Goal: Task Accomplishment & Management: Manage account settings

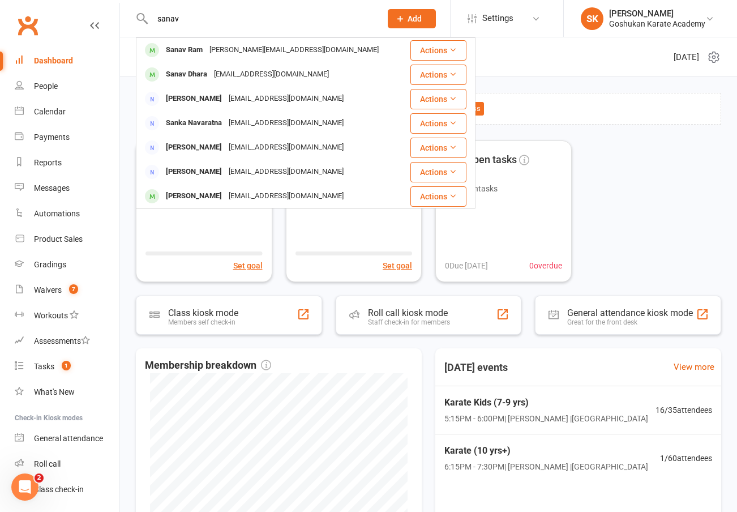
type input "satnav"
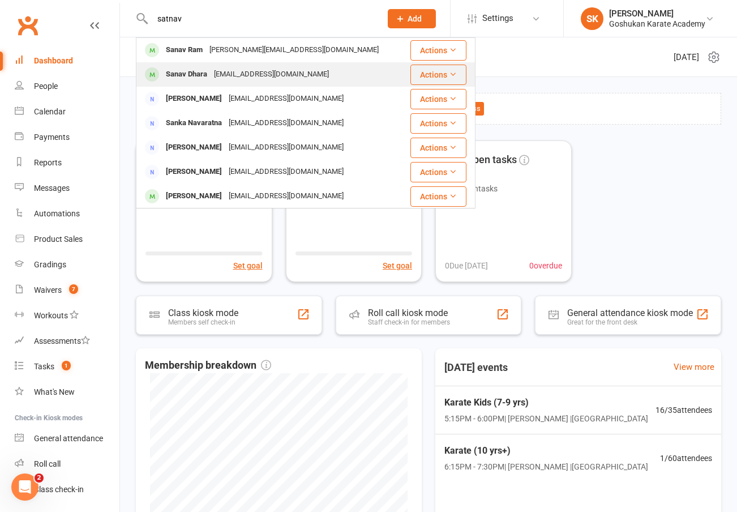
drag, startPoint x: 177, startPoint y: 37, endPoint x: 184, endPoint y: 74, distance: 37.4
click at [184, 74] on div "Sanav Dhara" at bounding box center [186, 74] width 48 height 16
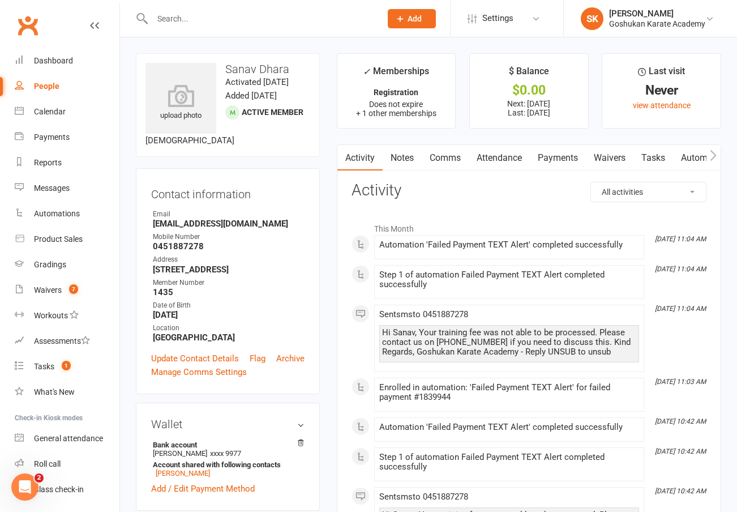
click at [556, 161] on link "Payments" at bounding box center [558, 158] width 56 height 26
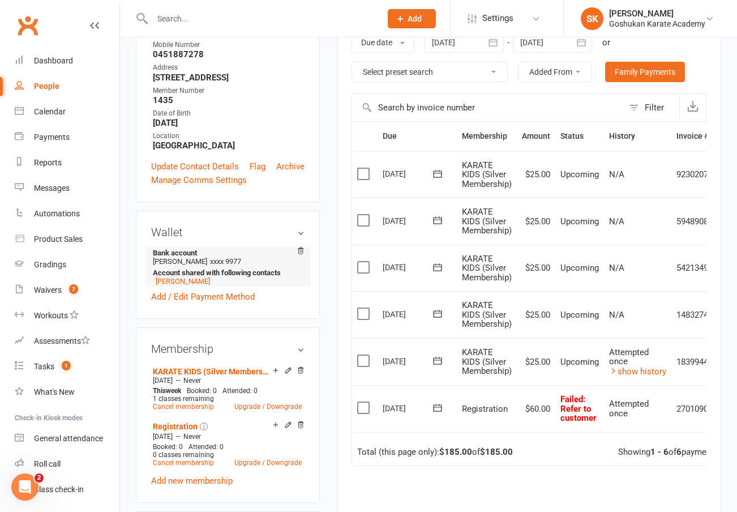
scroll to position [281, 0]
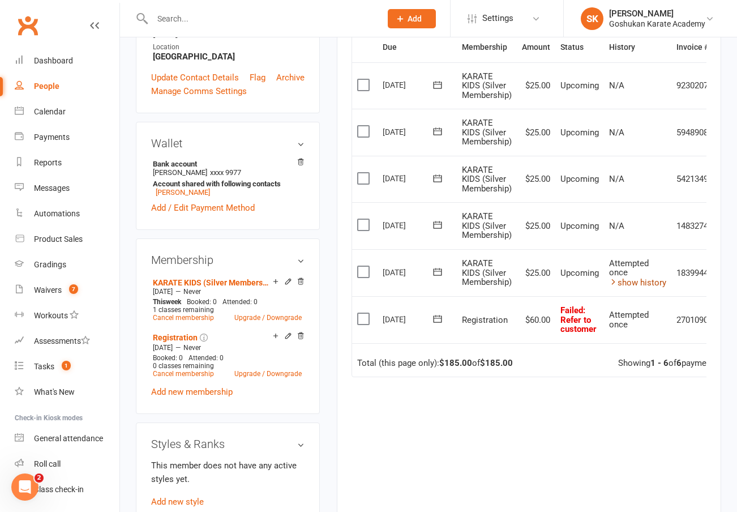
click at [638, 277] on link "show history" at bounding box center [637, 282] width 57 height 10
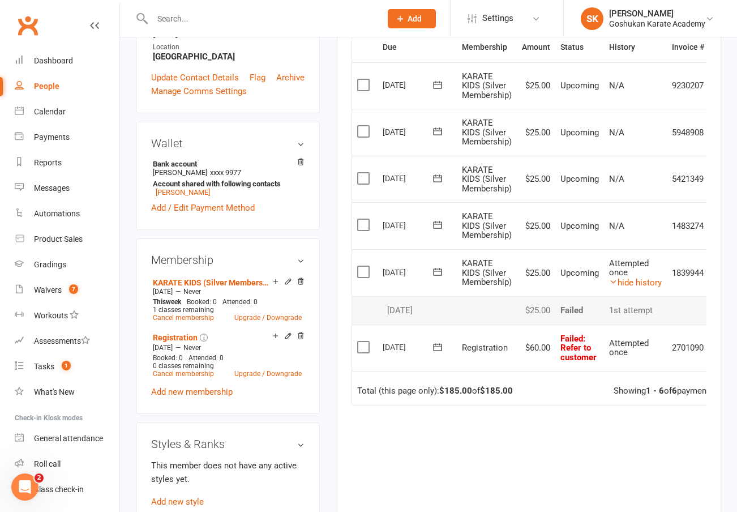
scroll to position [255, 0]
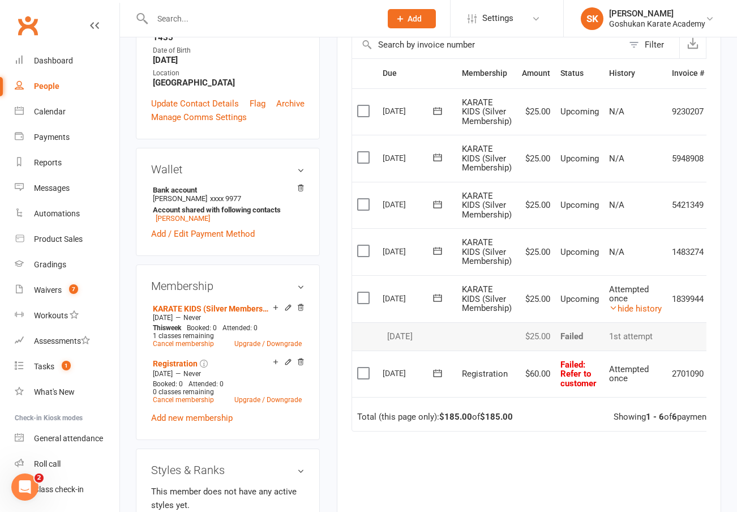
click at [325, 273] on div "upload photo Sanav Dhara Activated 11 August, 2025 Added 5 August, 2025 Active …" at bounding box center [227, 345] width 201 height 1092
drag, startPoint x: 596, startPoint y: 376, endPoint x: 560, endPoint y: 360, distance: 40.3
click at [560, 360] on td "Failed : Refer to customer" at bounding box center [579, 373] width 49 height 47
click at [528, 353] on td "$60.00" at bounding box center [536, 373] width 38 height 47
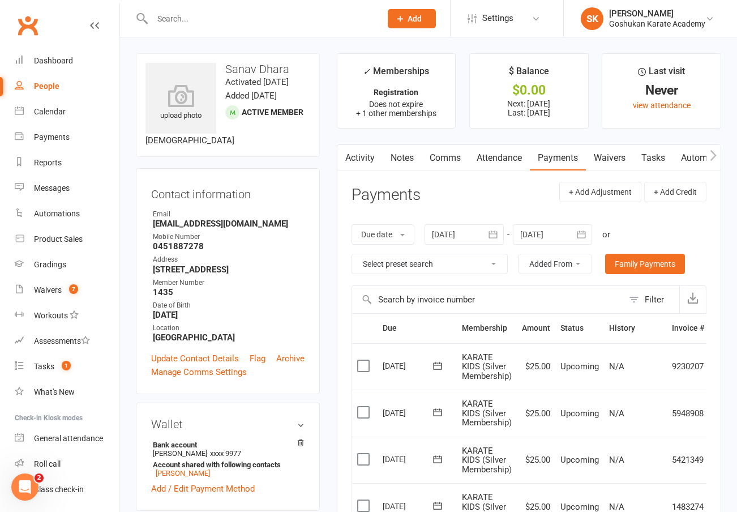
scroll to position [0, 0]
click at [610, 160] on link "Waivers" at bounding box center [610, 158] width 48 height 26
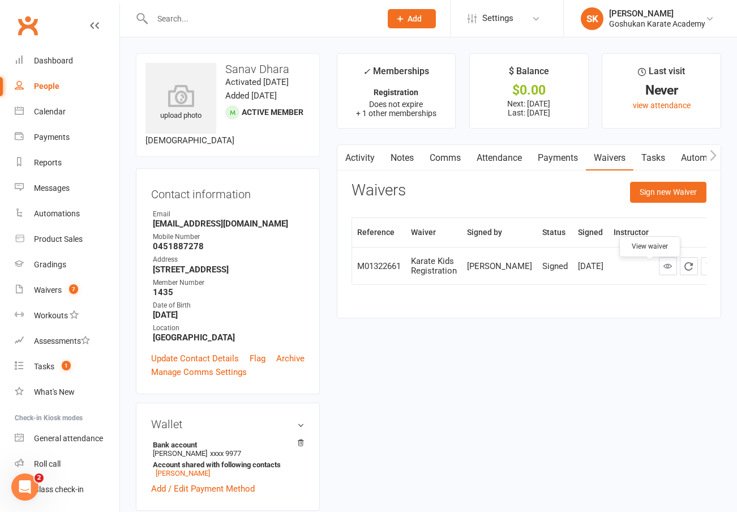
click at [663, 270] on icon at bounding box center [667, 265] width 8 height 8
click at [360, 157] on link "Activity" at bounding box center [359, 158] width 45 height 26
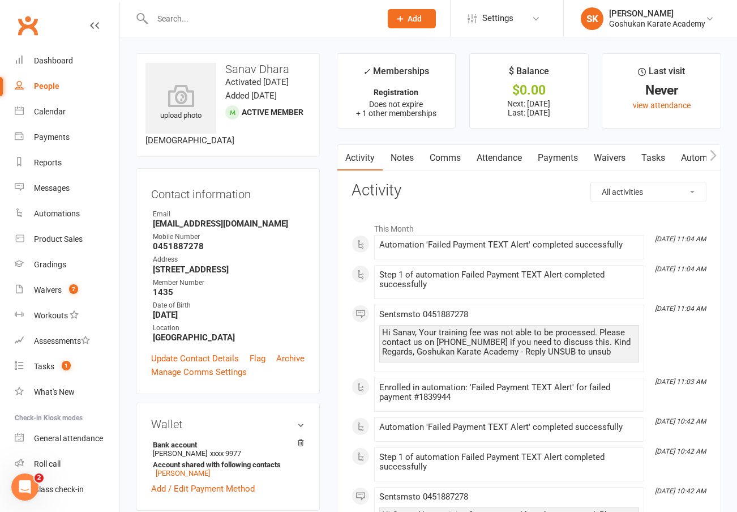
click at [403, 160] on link "Notes" at bounding box center [402, 158] width 39 height 26
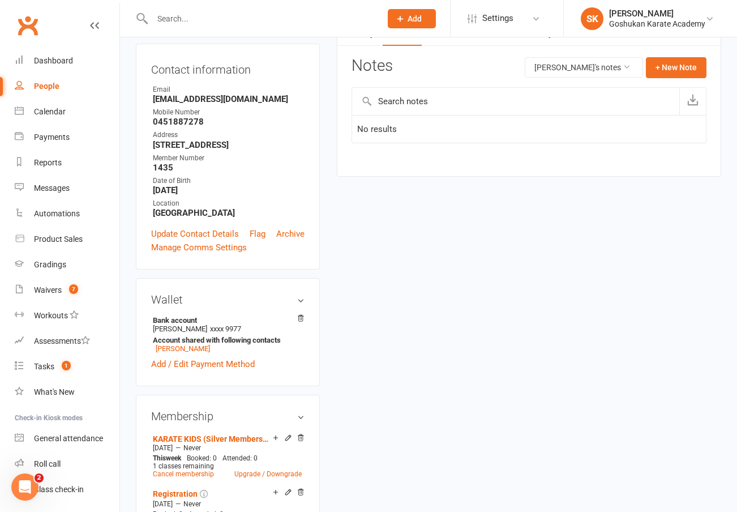
scroll to position [128, 0]
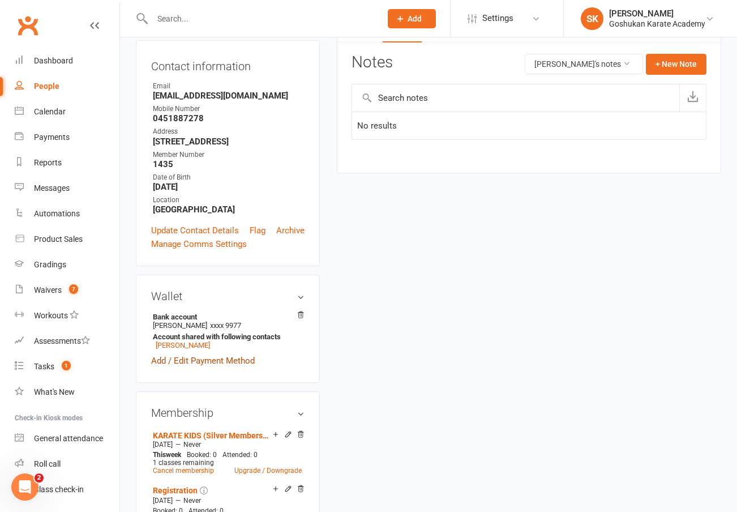
click at [195, 367] on link "Add / Edit Payment Method" at bounding box center [203, 361] width 104 height 14
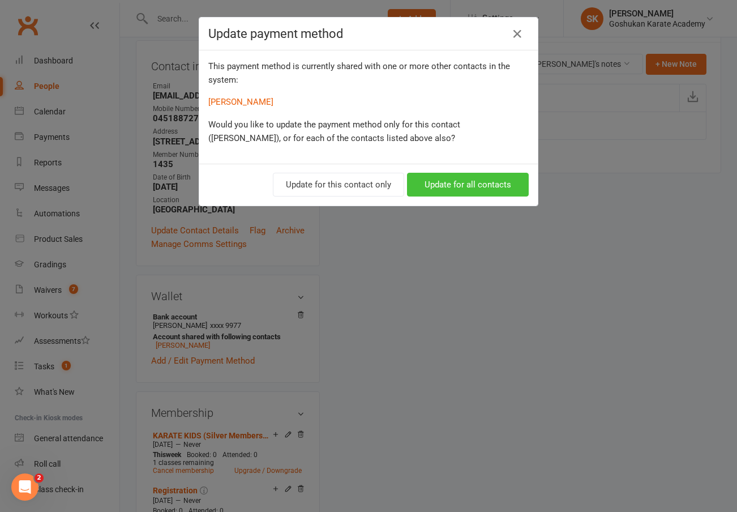
click at [478, 183] on button "Update for all contacts" at bounding box center [468, 185] width 122 height 24
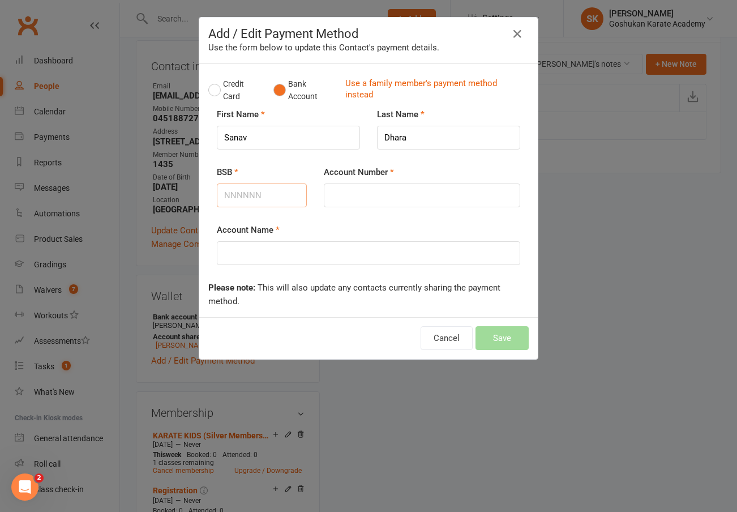
click at [248, 198] on input "BSB" at bounding box center [262, 195] width 90 height 24
type input "923100"
click at [335, 196] on input "Account Number" at bounding box center [422, 195] width 196 height 24
type input "802399977"
click at [293, 252] on input "Account Name" at bounding box center [368, 253] width 303 height 24
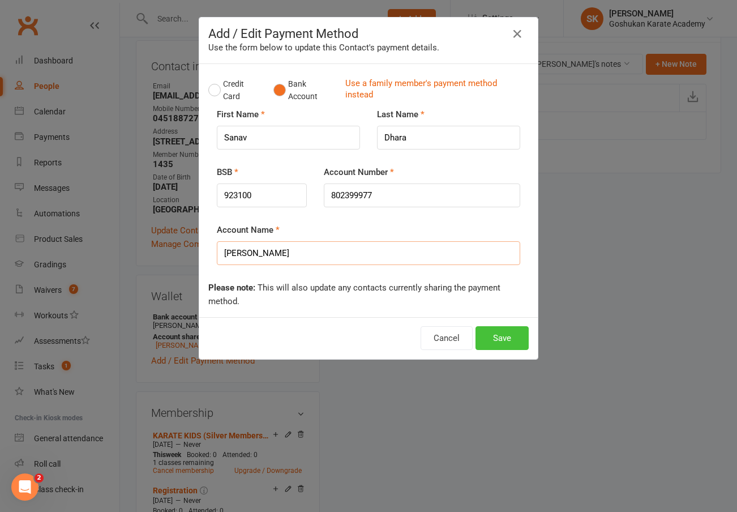
type input "[PERSON_NAME]"
click at [504, 334] on button "Save" at bounding box center [501, 338] width 53 height 24
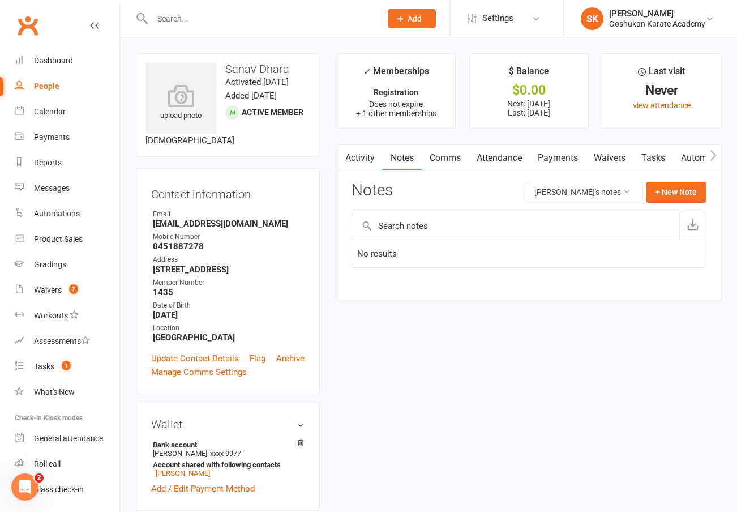
scroll to position [0, 0]
click at [437, 157] on link "Comms" at bounding box center [445, 158] width 47 height 26
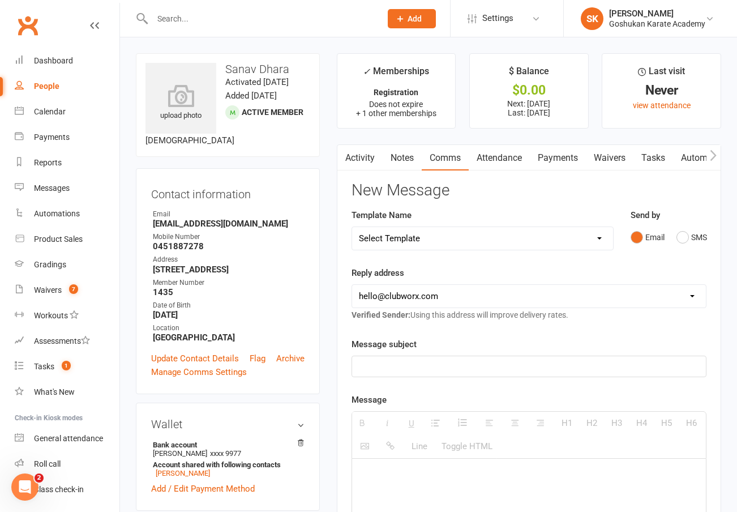
click at [493, 158] on link "Attendance" at bounding box center [499, 158] width 61 height 26
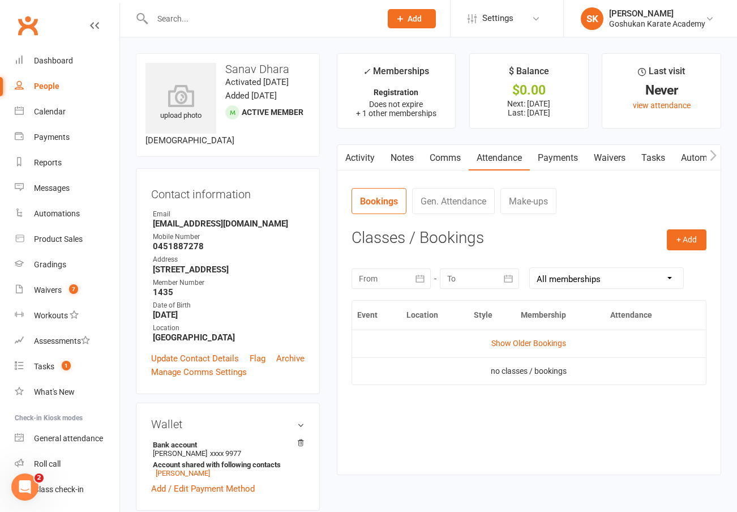
click at [556, 157] on link "Payments" at bounding box center [558, 158] width 56 height 26
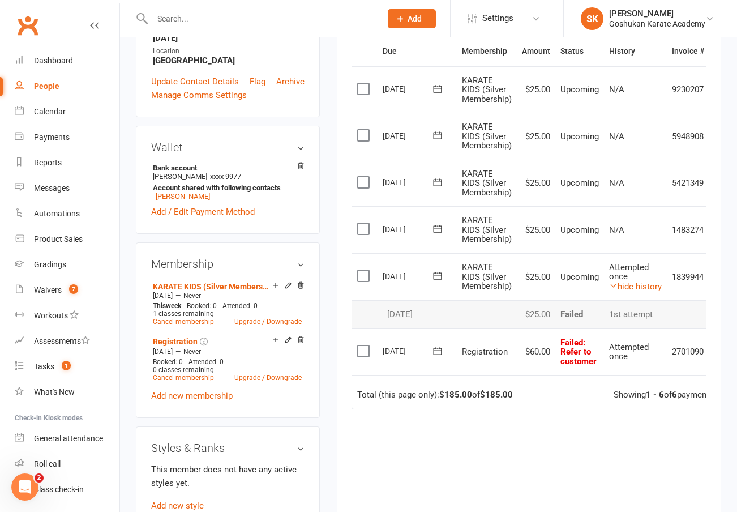
scroll to position [282, 0]
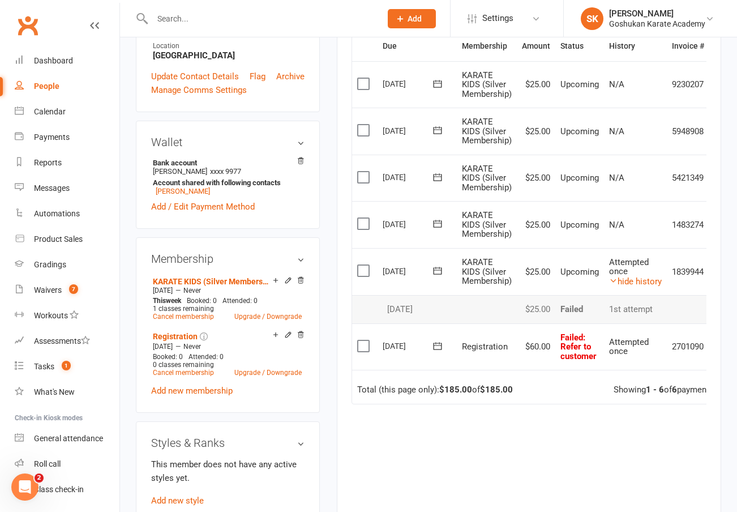
click at [364, 221] on label at bounding box center [364, 223] width 15 height 11
click at [364, 218] on input "checkbox" at bounding box center [360, 218] width 7 height 0
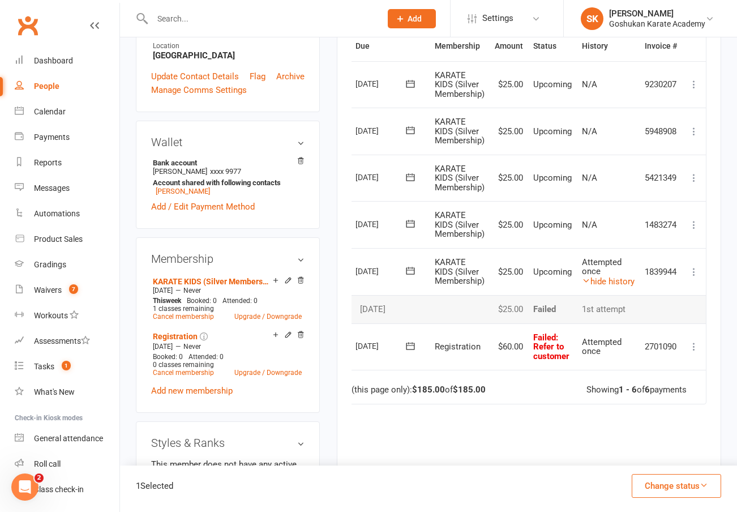
scroll to position [0, 31]
click at [694, 222] on icon at bounding box center [693, 224] width 11 height 11
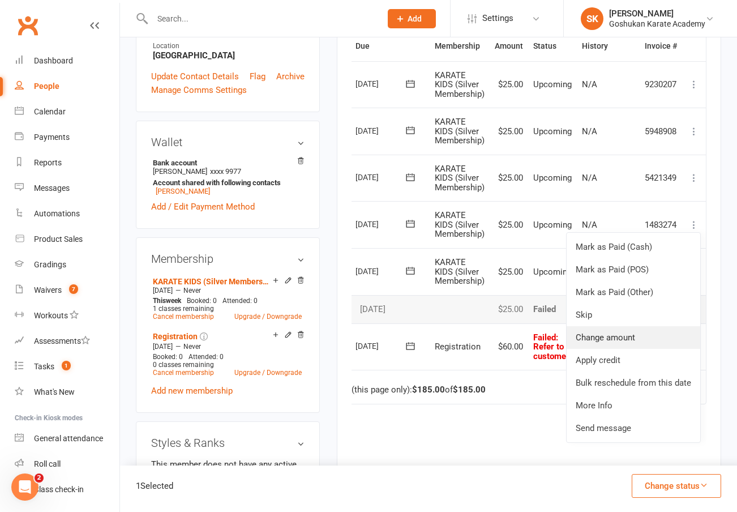
click at [592, 332] on link "Change amount" at bounding box center [633, 337] width 134 height 23
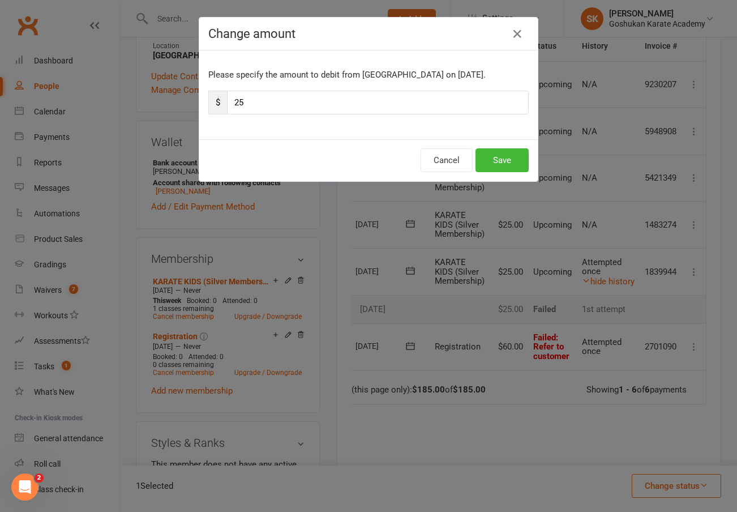
click at [256, 102] on input "25" at bounding box center [378, 103] width 302 height 24
type input "2"
type input "130"
click at [504, 163] on button "Save" at bounding box center [501, 160] width 53 height 24
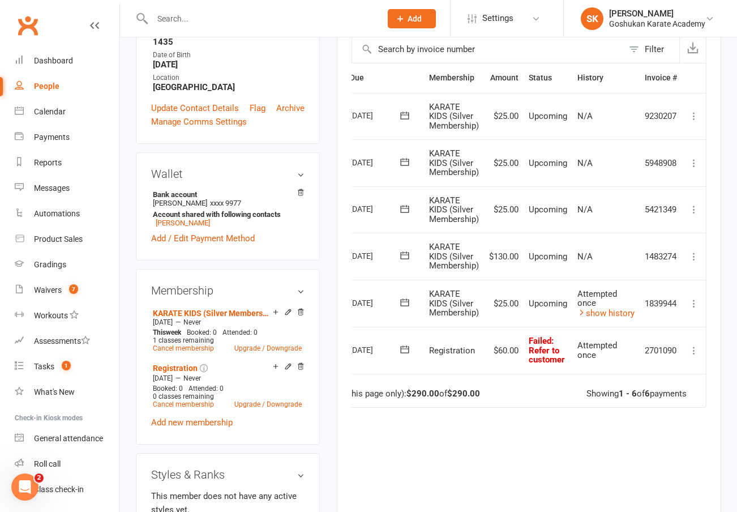
scroll to position [0, 37]
click at [692, 298] on icon at bounding box center [693, 303] width 11 height 11
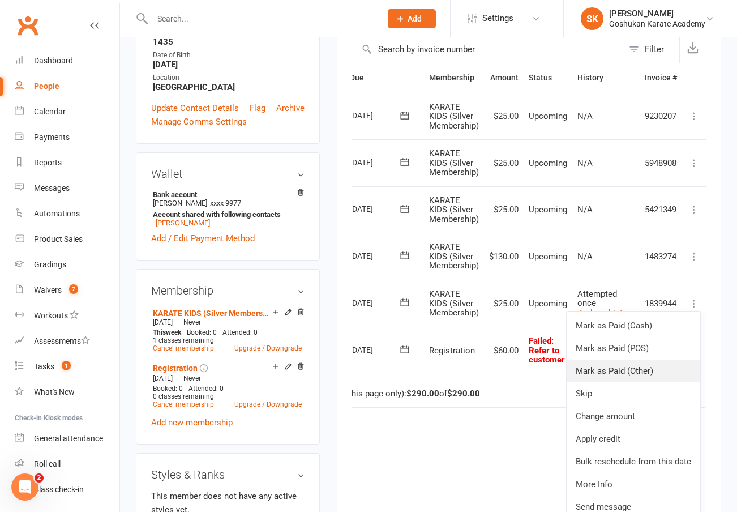
click at [595, 364] on link "Mark as Paid (Other)" at bounding box center [633, 370] width 134 height 23
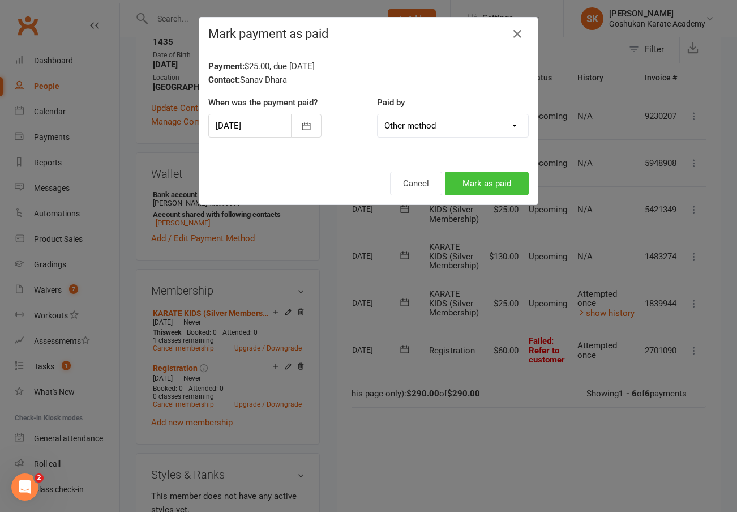
click at [503, 177] on button "Mark as paid" at bounding box center [487, 183] width 84 height 24
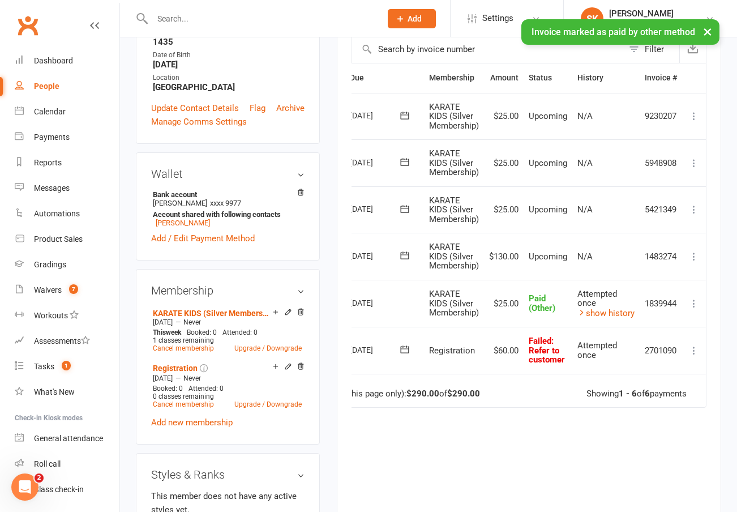
click at [693, 345] on icon at bounding box center [693, 350] width 11 height 11
click at [625, 411] on link "Mark as Paid (Other)" at bounding box center [644, 417] width 112 height 23
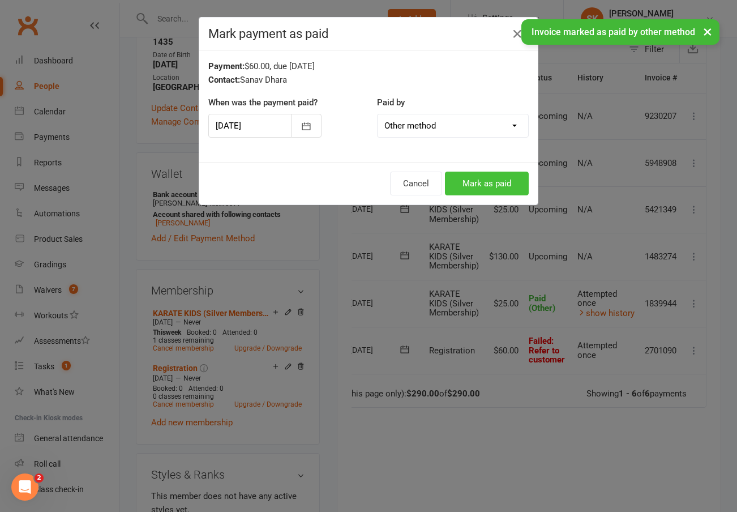
click at [484, 182] on button "Mark as paid" at bounding box center [487, 183] width 84 height 24
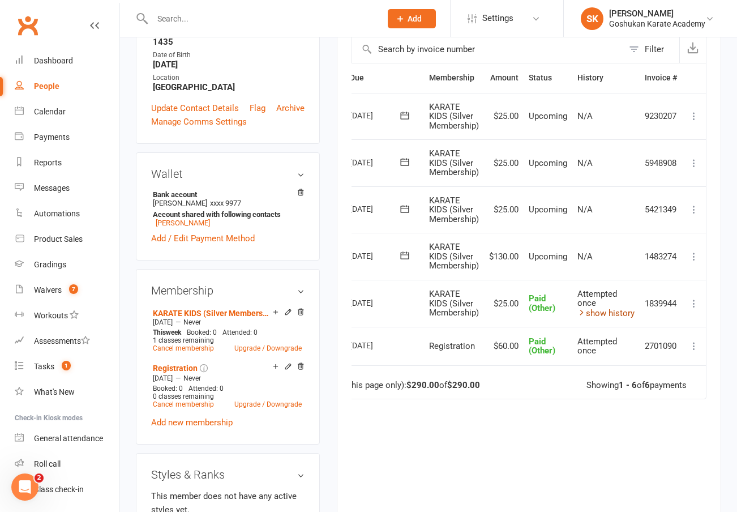
click at [595, 308] on link "show history" at bounding box center [605, 313] width 57 height 10
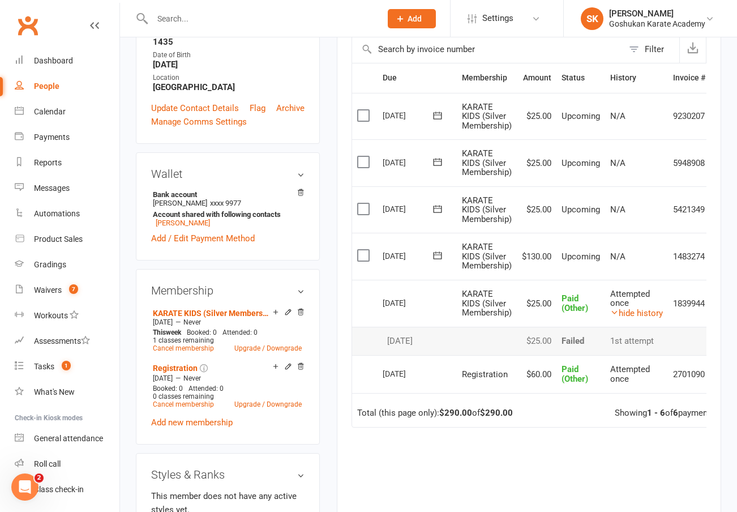
scroll to position [0, 0]
click at [643, 308] on link "hide history" at bounding box center [636, 313] width 53 height 10
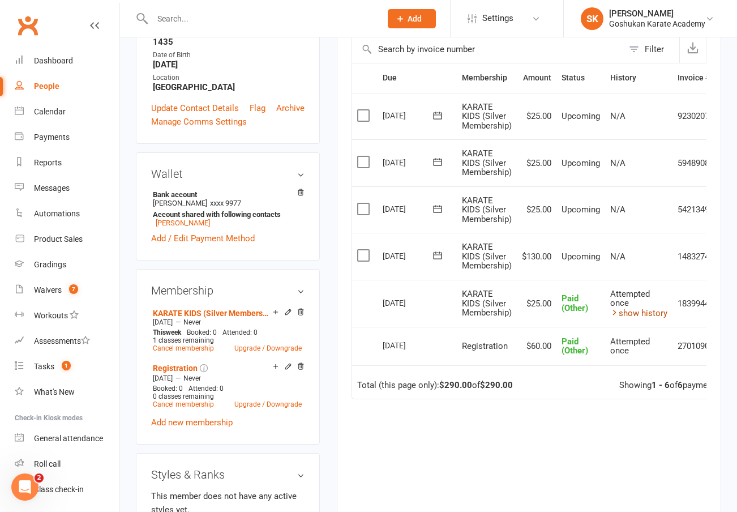
click at [643, 308] on link "show history" at bounding box center [638, 313] width 57 height 10
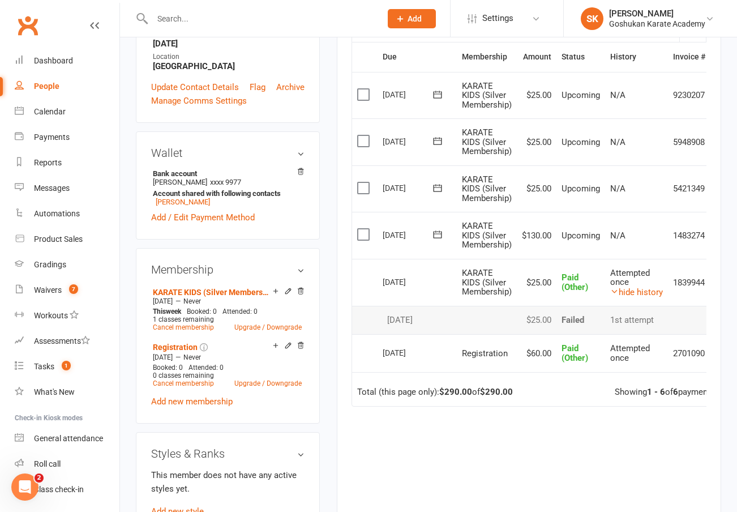
scroll to position [294, 0]
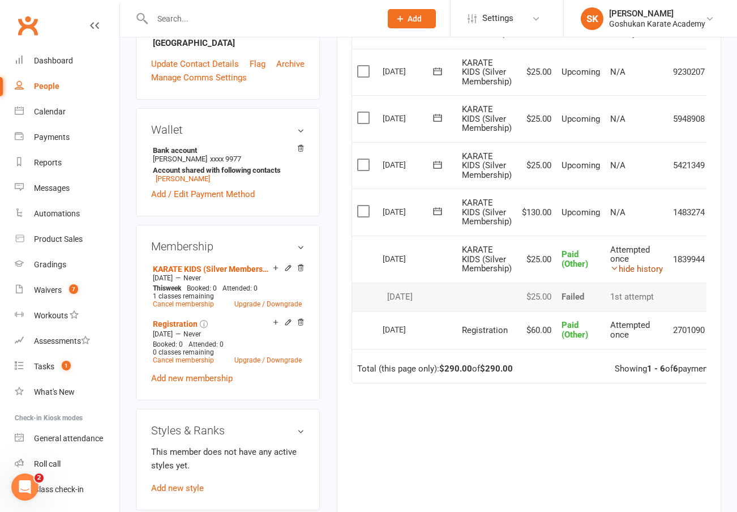
click at [641, 265] on link "hide history" at bounding box center [636, 269] width 53 height 10
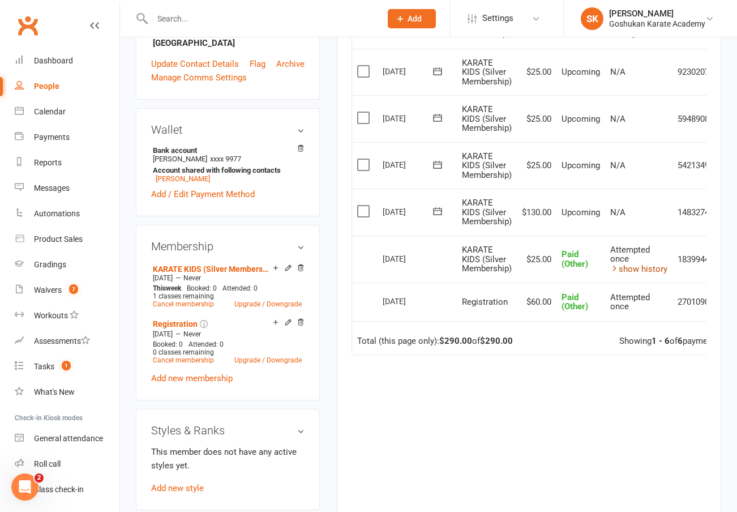
click at [631, 264] on link "show history" at bounding box center [638, 269] width 57 height 10
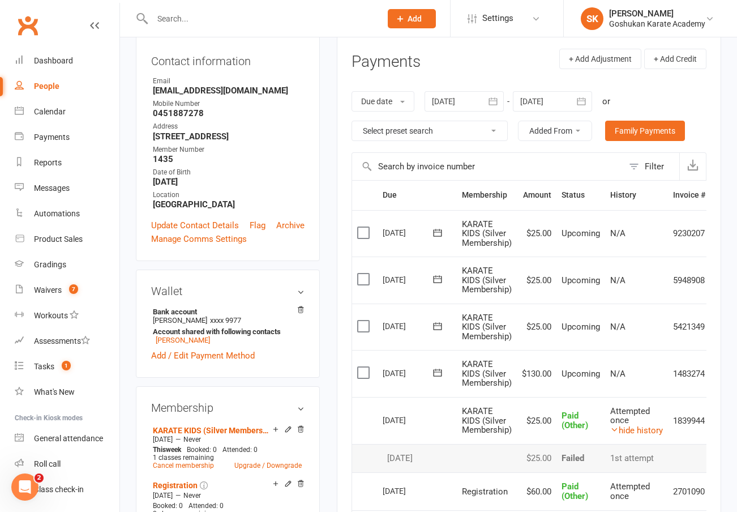
scroll to position [144, 0]
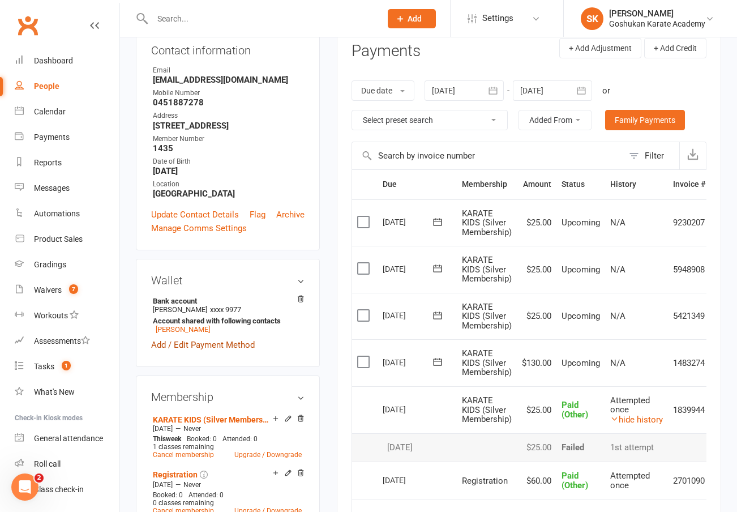
click at [207, 351] on link "Add / Edit Payment Method" at bounding box center [203, 345] width 104 height 14
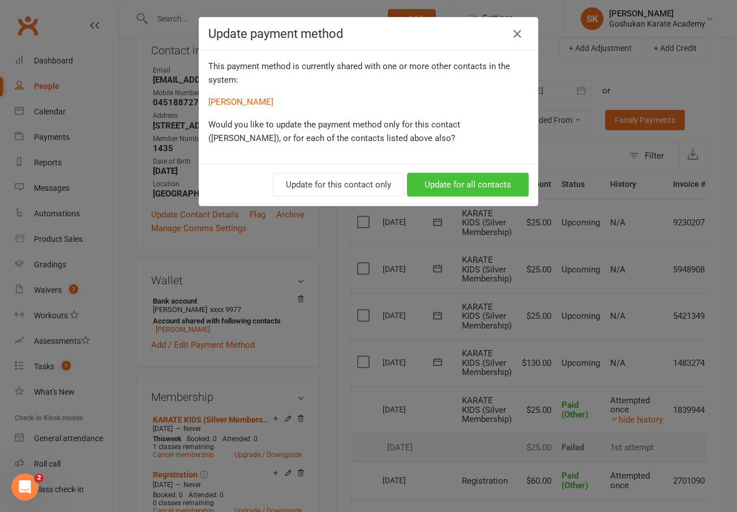
click at [480, 187] on button "Update for all contacts" at bounding box center [468, 185] width 122 height 24
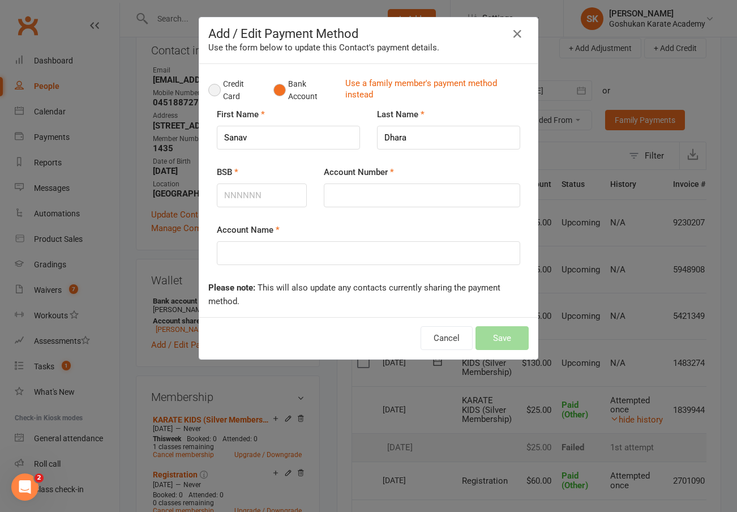
click at [216, 88] on button "Credit Card" at bounding box center [234, 90] width 53 height 35
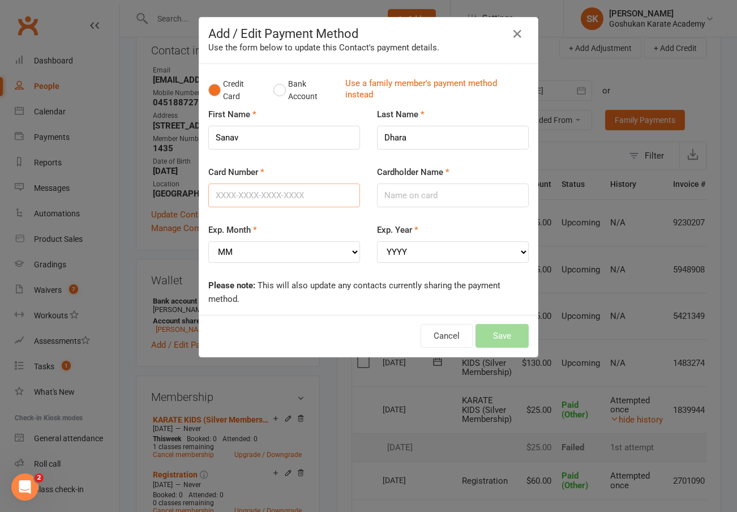
click at [248, 194] on input "Card Number" at bounding box center [284, 195] width 152 height 24
click at [266, 140] on input "Sanav" at bounding box center [284, 138] width 152 height 24
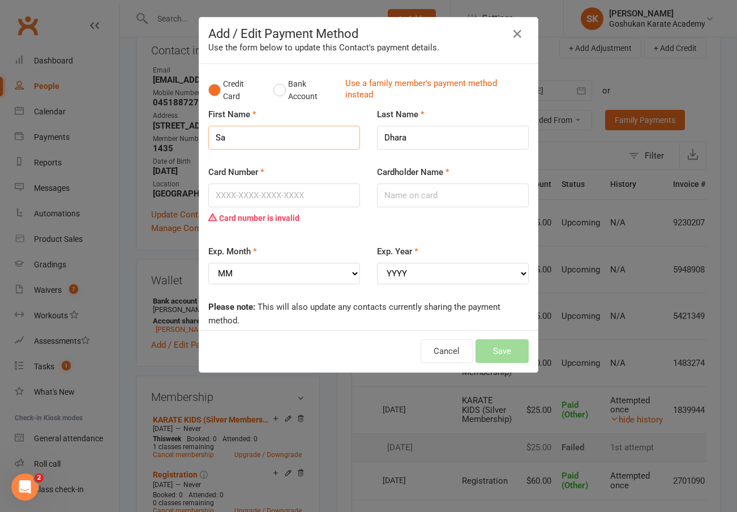
type input "S"
type input "Sanav"
click at [413, 202] on input "Cardholder Name" at bounding box center [453, 195] width 152 height 24
type input "M"
type input "S"
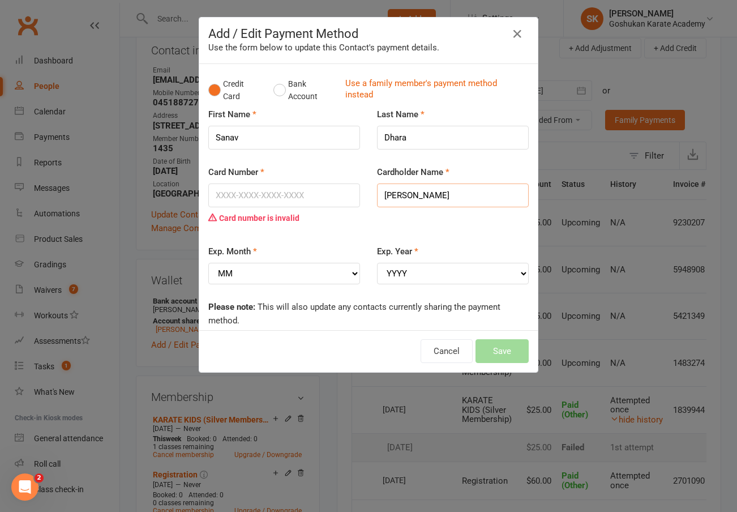
type input "Sayami Mukhopadhyay"
select select "03"
select select "2028"
click at [285, 194] on input "Card Number" at bounding box center [284, 195] width 152 height 24
click at [272, 195] on input "Card Number" at bounding box center [284, 195] width 152 height 24
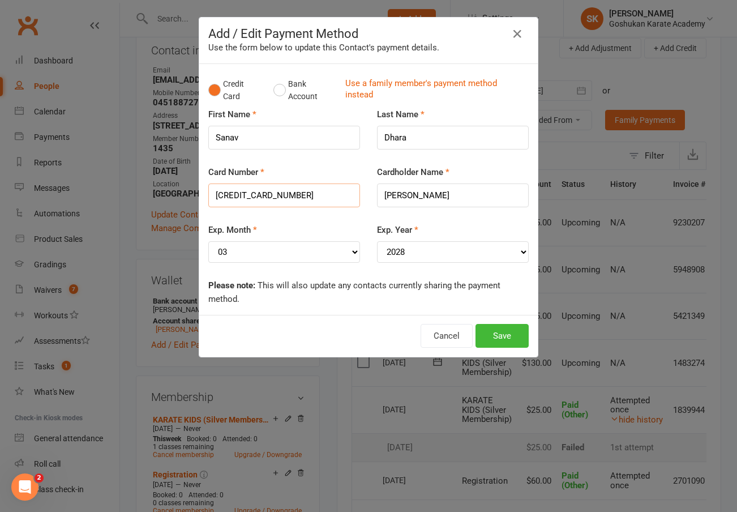
click at [234, 197] on input "4202745002875258" at bounding box center [284, 195] width 152 height 24
click at [252, 196] on input "4202745002875258" at bounding box center [284, 195] width 152 height 24
click at [273, 196] on input "4202745002875258" at bounding box center [284, 195] width 152 height 24
type input "4202745002875258"
click at [513, 327] on button "Save" at bounding box center [501, 336] width 53 height 24
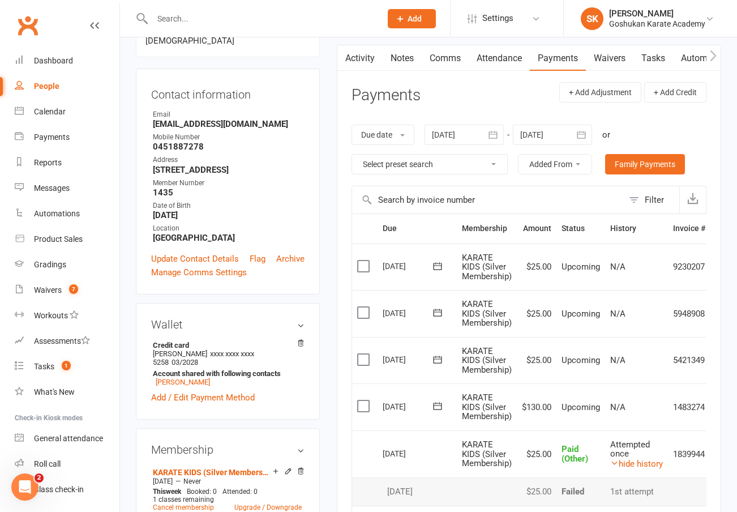
scroll to position [223, 0]
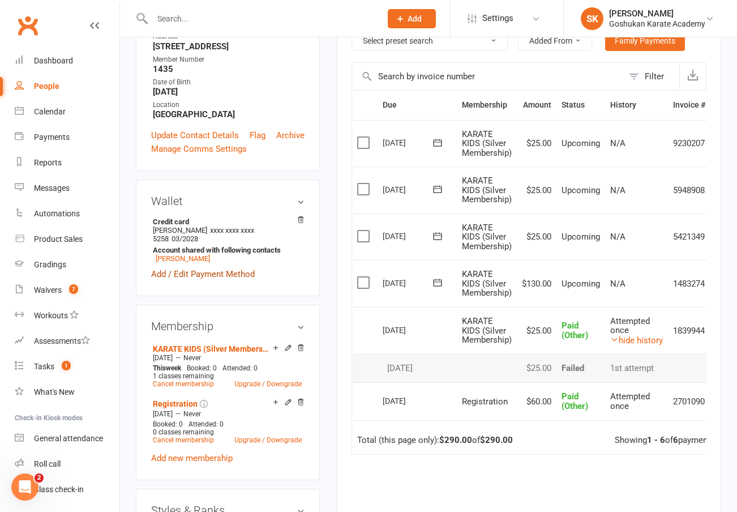
click at [219, 281] on link "Add / Edit Payment Method" at bounding box center [203, 274] width 104 height 14
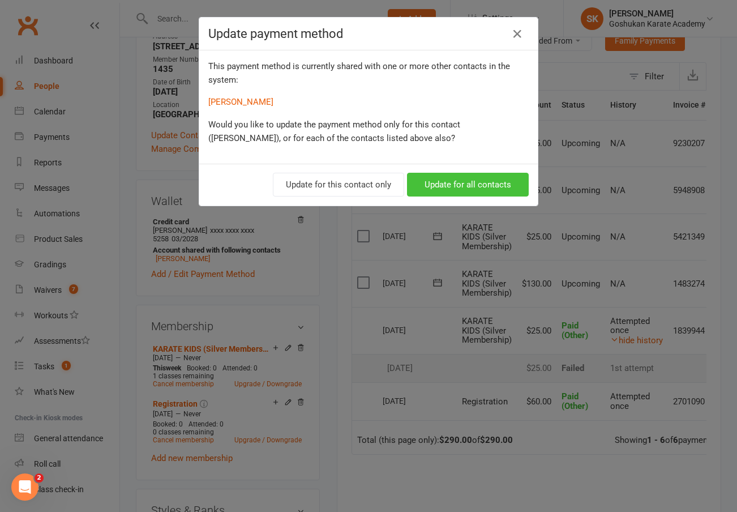
click at [447, 186] on button "Update for all contacts" at bounding box center [468, 185] width 122 height 24
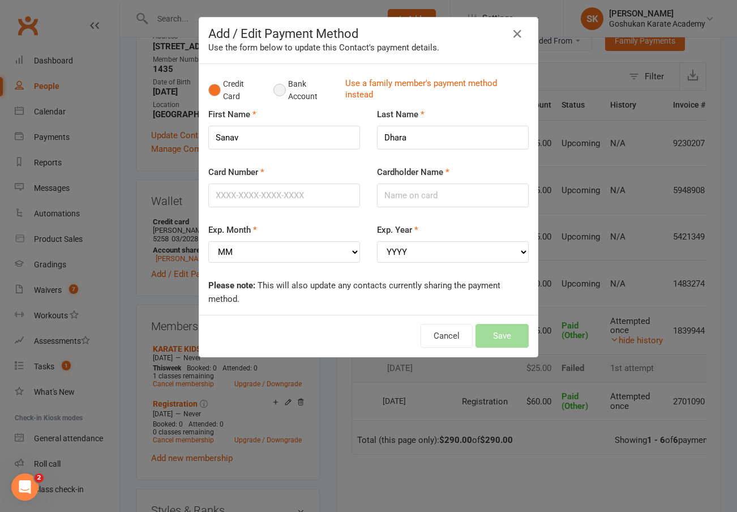
click at [287, 91] on button "Bank Account" at bounding box center [304, 90] width 63 height 35
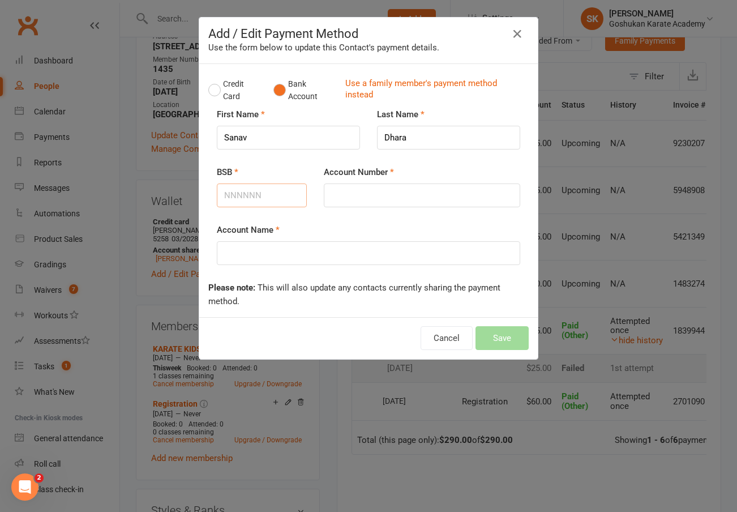
click at [253, 193] on input "BSB" at bounding box center [262, 195] width 90 height 24
type input "923100"
click at [352, 207] on div "Account Number" at bounding box center [421, 194] width 213 height 58
click at [350, 195] on input "Account Number" at bounding box center [422, 195] width 196 height 24
type input "302136359"
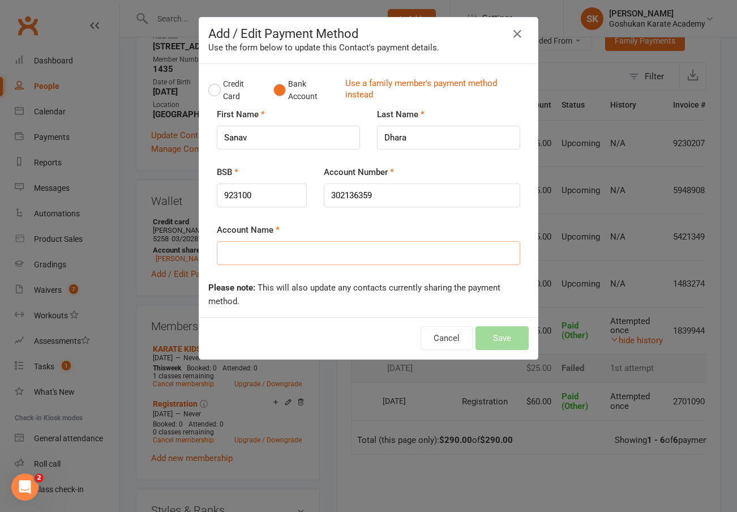
click at [351, 251] on input "Account Name" at bounding box center [368, 253] width 303 height 24
type input "Sayami Mukhopadhyay"
click at [500, 337] on button "Save" at bounding box center [501, 338] width 53 height 24
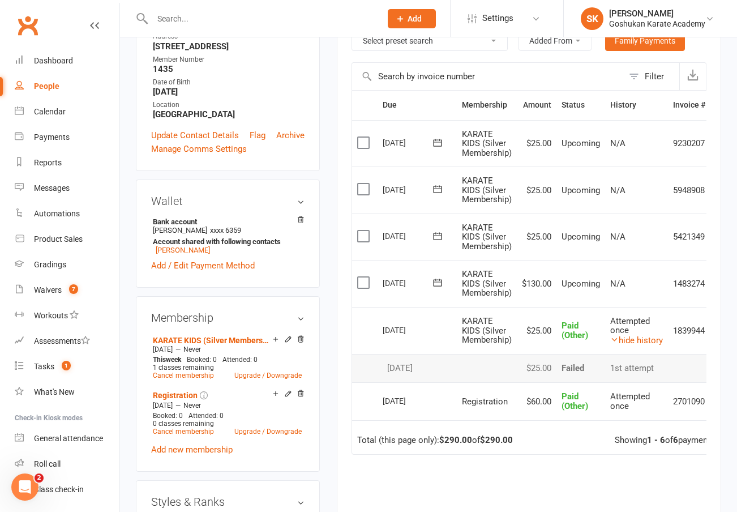
click at [327, 233] on div "upload photo Sanav Dhara Activated 11 August, 2025 Added 5 August, 2025 Active …" at bounding box center [227, 376] width 201 height 1092
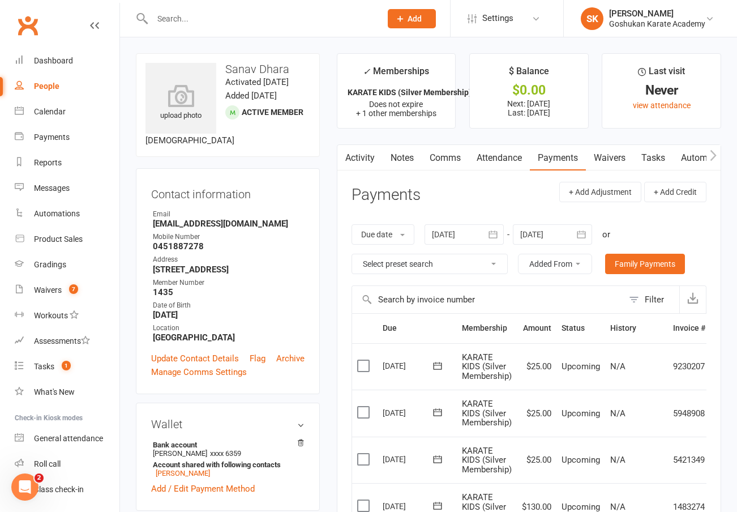
scroll to position [0, 0]
